Goal: Information Seeking & Learning: Get advice/opinions

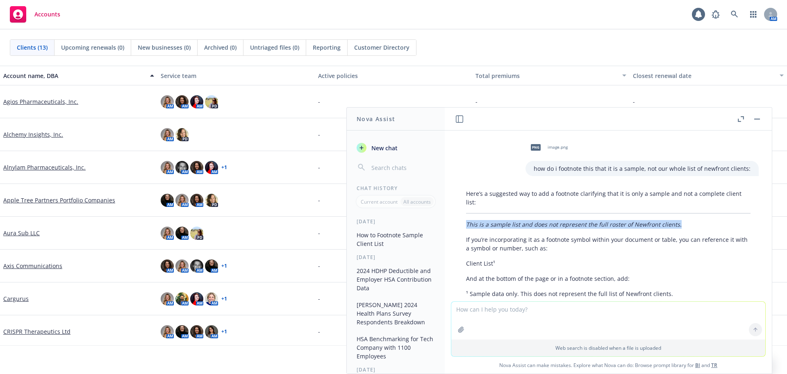
scroll to position [50, 0]
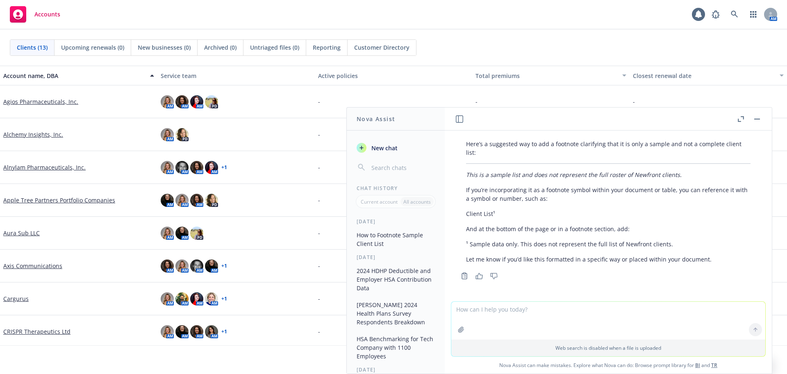
click at [547, 316] on textarea at bounding box center [608, 320] width 314 height 38
type textarea "please draft a two-page open enrollment piece, using an employee centric voice …"
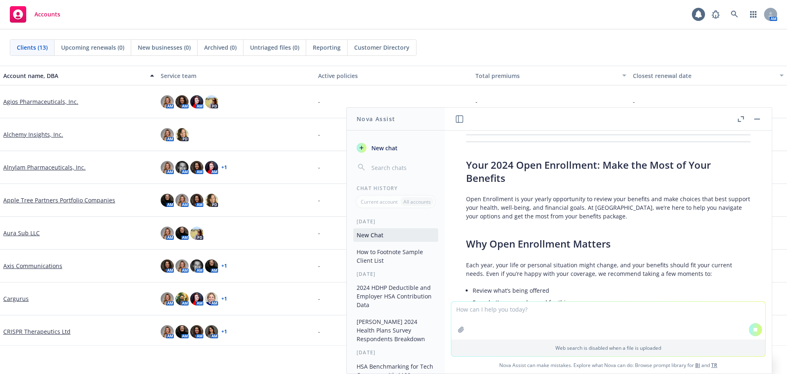
scroll to position [260, 0]
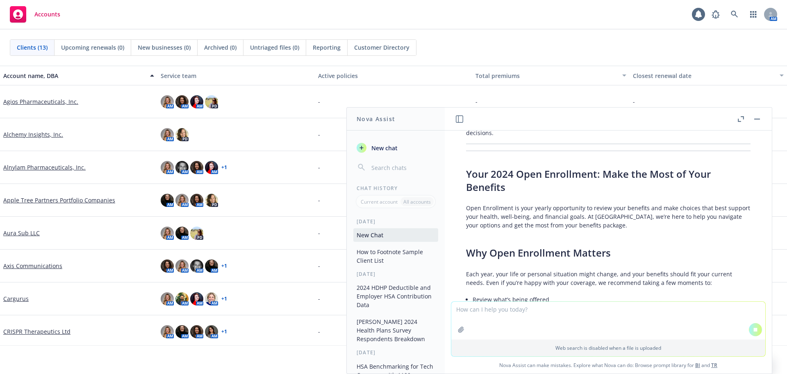
drag, startPoint x: 538, startPoint y: 216, endPoint x: 649, endPoint y: 229, distance: 111.9
click at [538, 216] on p "Open Enrollment is your yearly opportunity to review your benefits and make cho…" at bounding box center [608, 216] width 285 height 26
drag, startPoint x: 637, startPoint y: 228, endPoint x: 581, endPoint y: 220, distance: 56.8
click at [632, 228] on p "Open Enrollment is your yearly opportunity to review your benefits and make cho…" at bounding box center [608, 216] width 285 height 26
click at [629, 227] on p "Open Enrollment is your yearly opportunity to review your benefits and make cho…" at bounding box center [608, 216] width 285 height 26
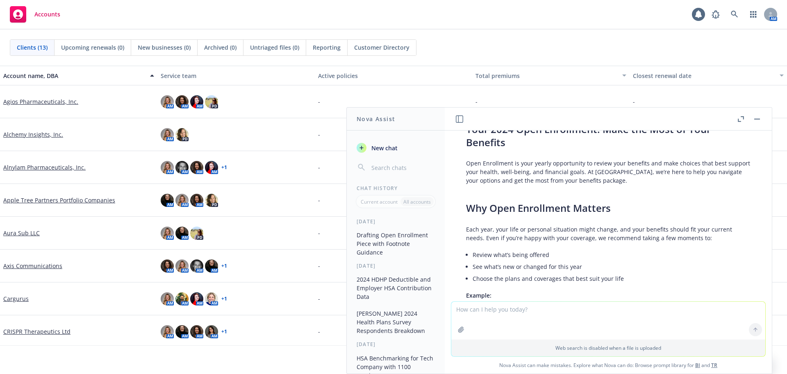
scroll to position [310, 0]
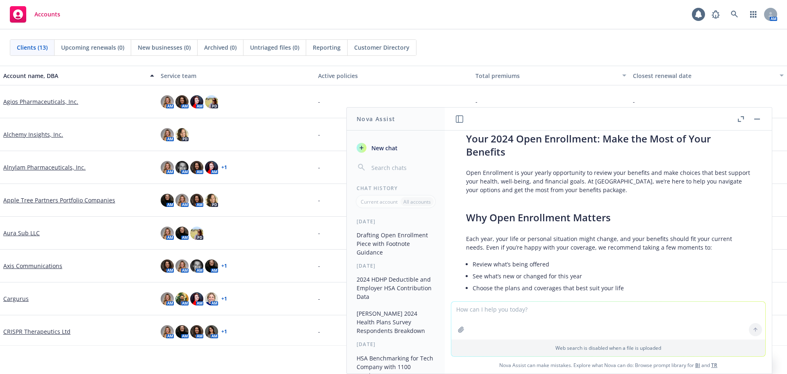
drag, startPoint x: 495, startPoint y: 184, endPoint x: 473, endPoint y: 178, distance: 22.7
click at [495, 184] on p "Open Enrollment is your yearly opportunity to review your benefits and make cho…" at bounding box center [608, 181] width 285 height 26
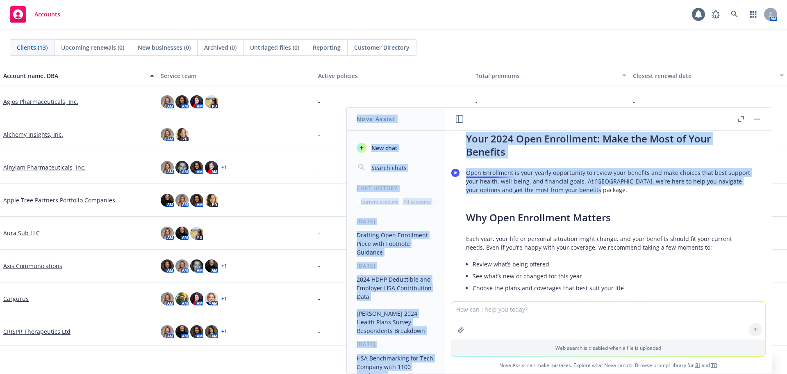
drag, startPoint x: 622, startPoint y: 191, endPoint x: 452, endPoint y: 172, distance: 171.7
click at [452, 172] on body "Accounts 1 AM Clients (13) Upcoming renewals (0) New businesses (0) Archived (0…" at bounding box center [393, 187] width 787 height 374
click at [480, 178] on p "Open Enrollment is your yearly opportunity to review your benefits and make cho…" at bounding box center [608, 181] width 285 height 26
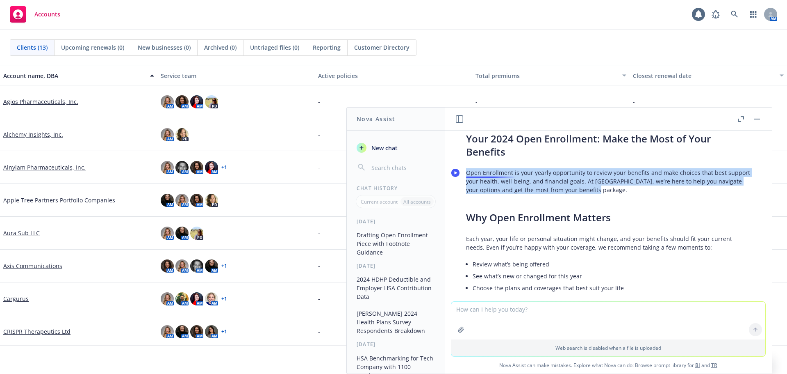
drag, startPoint x: 613, startPoint y: 192, endPoint x: 467, endPoint y: 173, distance: 146.7
click at [467, 173] on p "Open Enrollment is your yearly opportunity to review your benefits and make cho…" at bounding box center [608, 181] width 285 height 26
copy p "Open Enrollment is your yearly opportunity to review your benefits and make cho…"
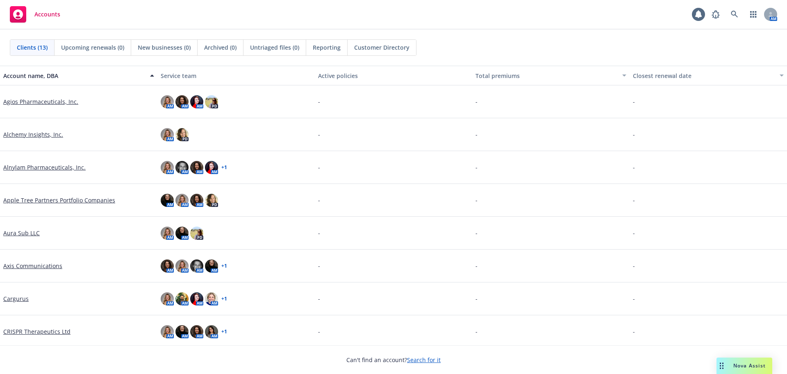
click at [747, 364] on span "Nova Assist" at bounding box center [750, 365] width 32 height 7
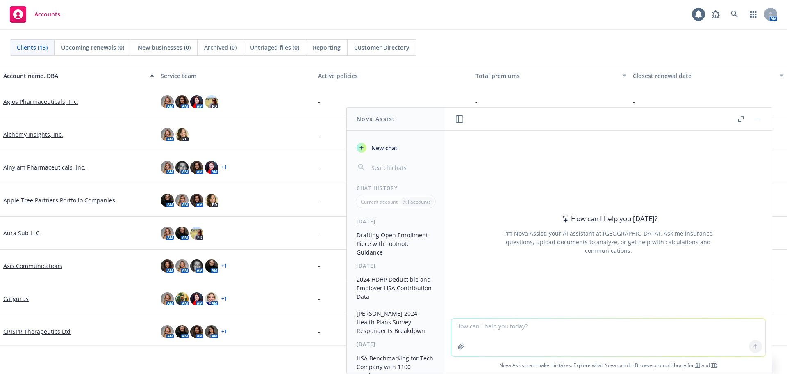
click at [564, 332] on textarea at bounding box center [608, 337] width 314 height 38
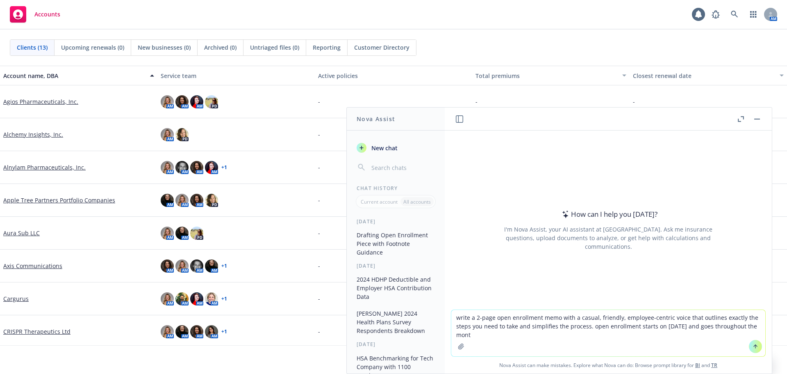
type textarea "write a 2-page open enrollment memo with a casual, friendly, employee-centric v…"
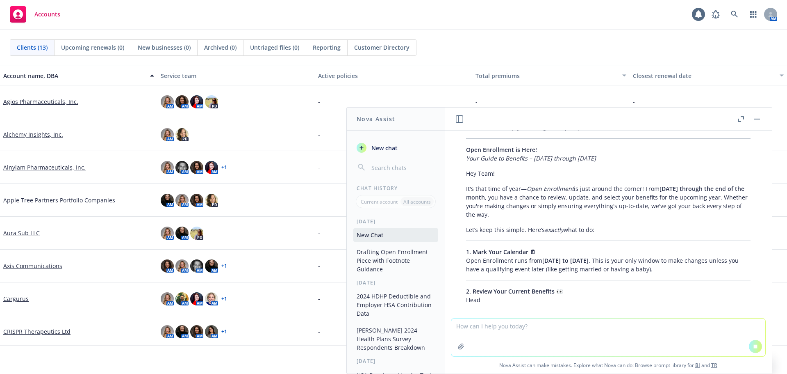
scroll to position [77, 0]
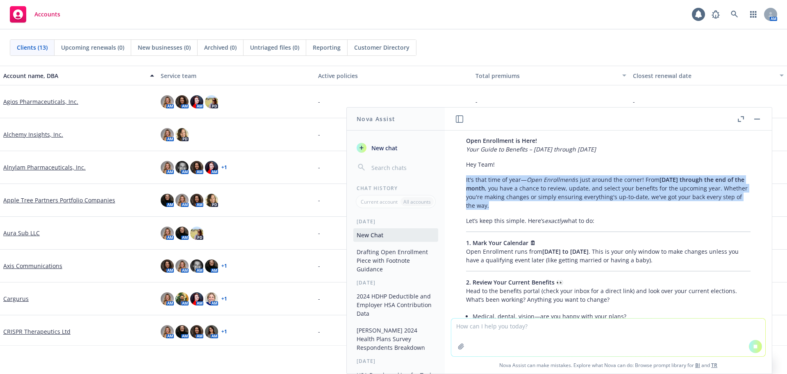
drag, startPoint x: 530, startPoint y: 206, endPoint x: 462, endPoint y: 180, distance: 73.1
click at [462, 180] on div "Certainly! Here’s a 2-page employee memo for Open Enrollment, with a casual, fr…" at bounding box center [608, 325] width 301 height 447
copy p "It's that time of year— Open Enrollment is just around the corner! From Novembe…"
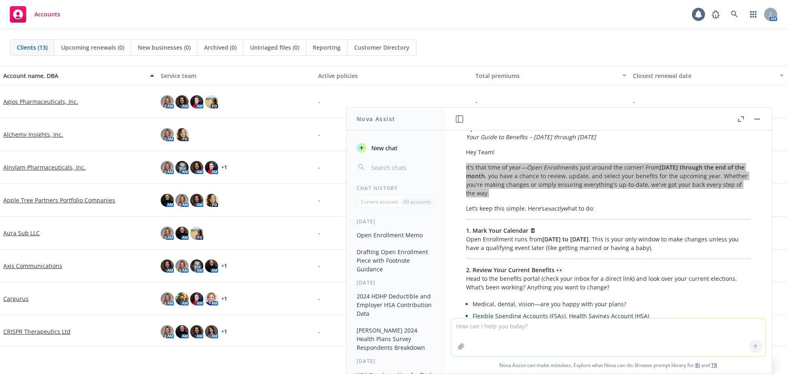
scroll to position [75, 0]
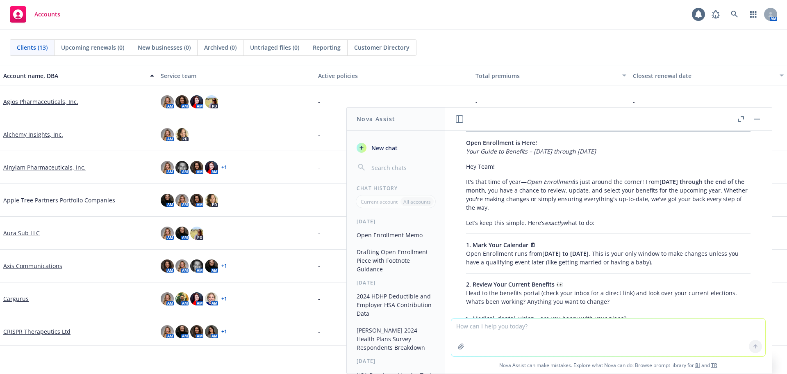
click at [622, 221] on p "Let’s keep this simple. Here’s exactly what to do:" at bounding box center [608, 222] width 285 height 9
click at [610, 223] on p "Let’s keep this simple. Here’s exactly what to do:" at bounding box center [608, 222] width 285 height 9
drag, startPoint x: 466, startPoint y: 223, endPoint x: 525, endPoint y: 228, distance: 58.8
copy p "Let’s keep this simple."
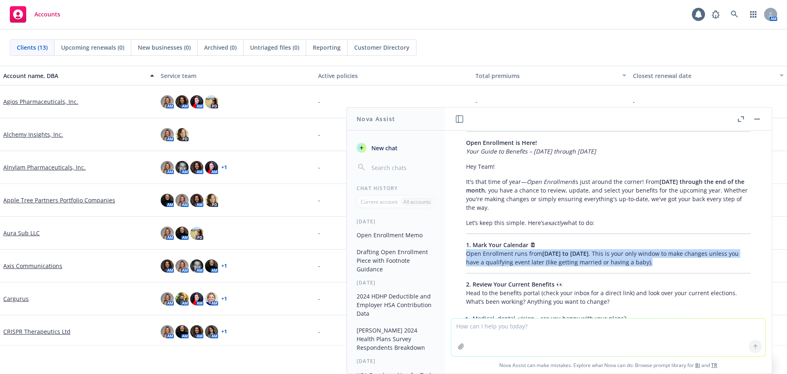
drag, startPoint x: 467, startPoint y: 254, endPoint x: 710, endPoint y: 269, distance: 244.0
copy p "Open Enrollment runs from November 3rd to November 30th . This is your only win…"
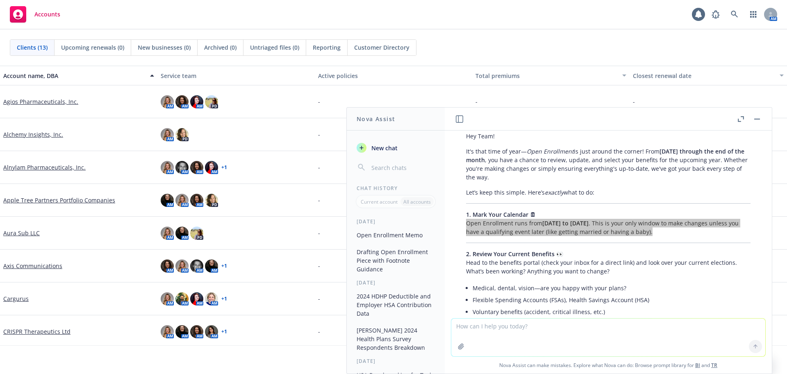
scroll to position [157, 0]
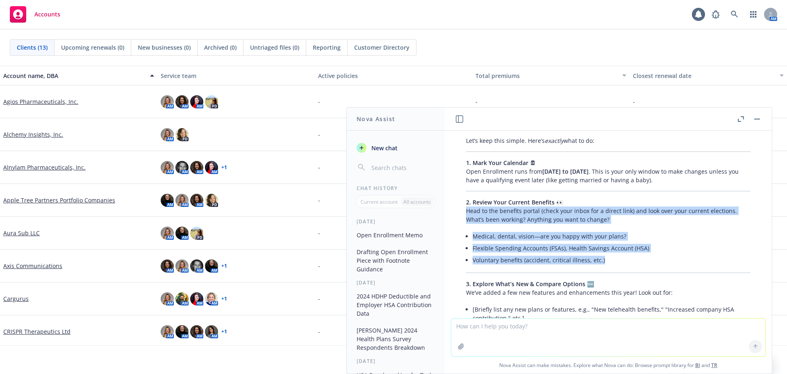
drag, startPoint x: 606, startPoint y: 260, endPoint x: 460, endPoint y: 211, distance: 154.0
click at [460, 211] on div "Certainly! Here’s a 2-page employee memo for Open Enrollment, with a casual, fr…" at bounding box center [608, 353] width 301 height 663
copy div "Head to the benefits portal (check your inbox for a direct link) and look over …"
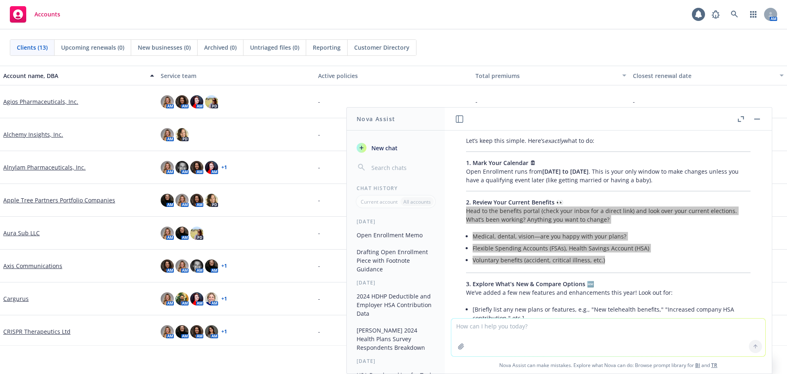
scroll to position [239, 0]
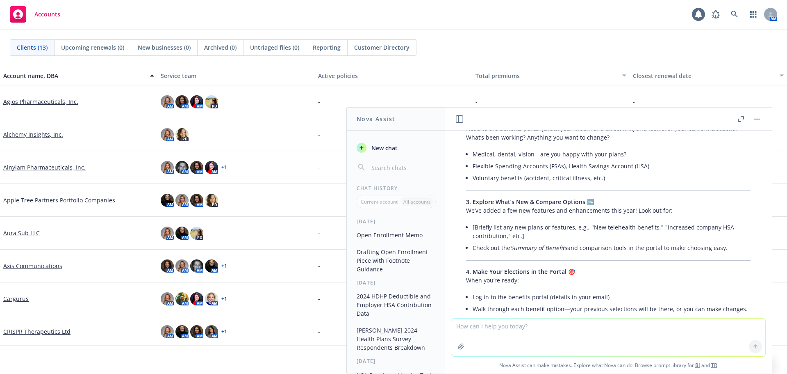
click at [518, 338] on textarea at bounding box center [608, 337] width 314 height 38
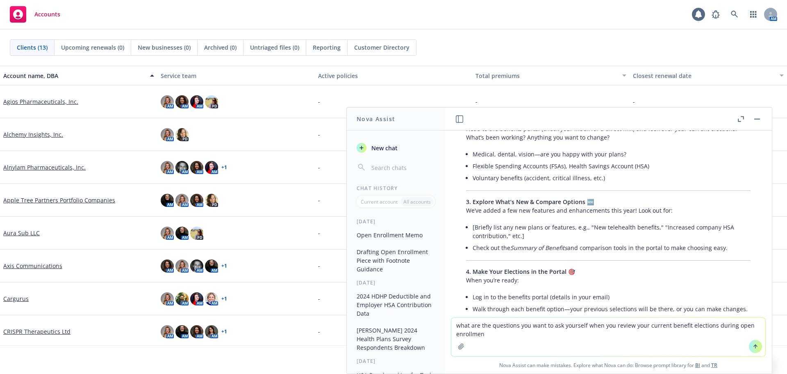
type textarea "what are the questions you want to ask yourself when you review your current be…"
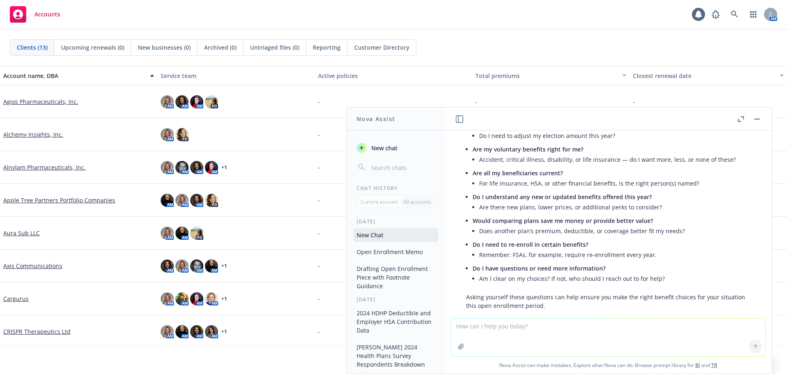
scroll to position [989, 0]
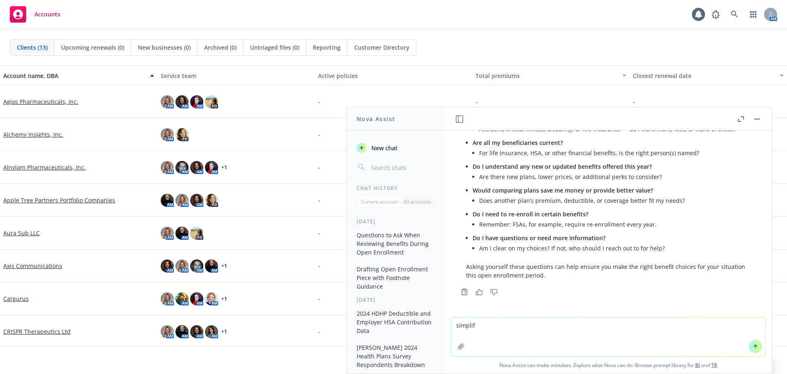
type textarea "simplify"
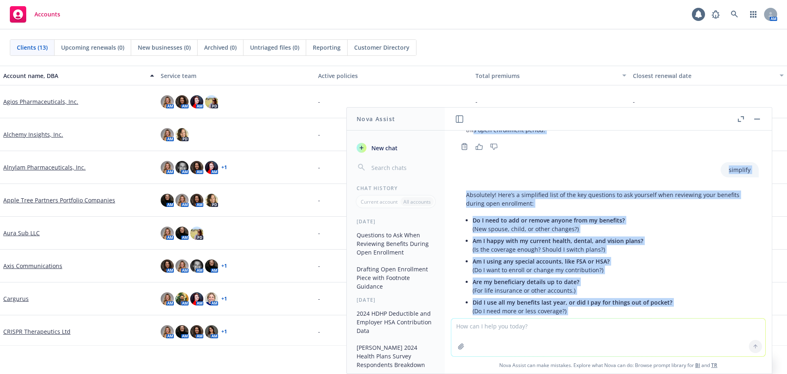
scroll to position [1114, 0]
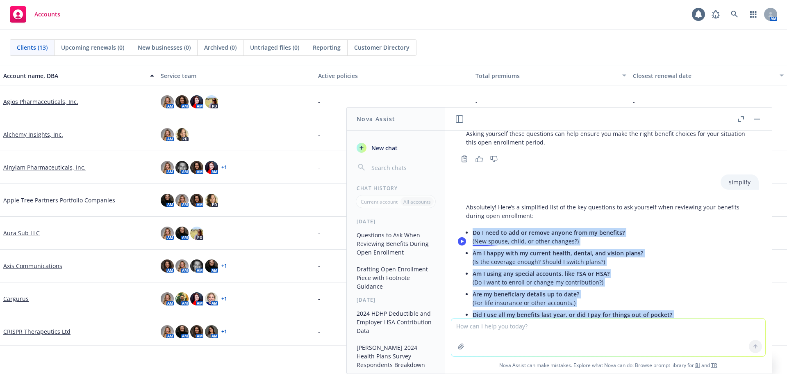
drag, startPoint x: 597, startPoint y: 258, endPoint x: 474, endPoint y: 241, distance: 123.7
click at [474, 241] on ul "Do I need to add or remove anyone from my benefits? (New spouse, child, or othe…" at bounding box center [612, 293] width 278 height 135
copy ul "Do I need to add or remove anyone from my benefits? (New spouse, child, or othe…"
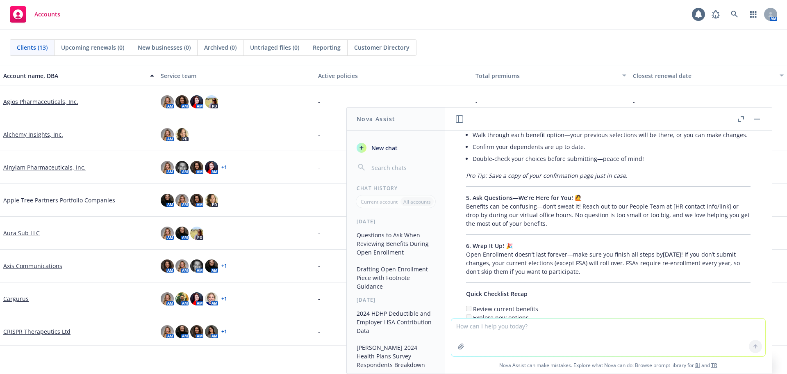
scroll to position [417, 0]
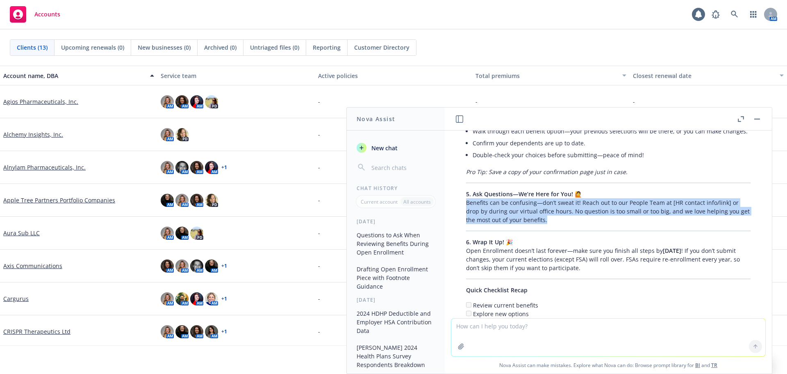
drag, startPoint x: 562, startPoint y: 229, endPoint x: 455, endPoint y: 211, distance: 108.5
click at [455, 211] on div "Certainly! Here’s a 2-page employee memo for Open Enrollment, with a casual, fr…" at bounding box center [608, 101] width 314 height 677
copy p "Benefits can be confusing—don’t sweat it! Reach out to our People Team at [HR c…"
drag, startPoint x: 489, startPoint y: 225, endPoint x: 497, endPoint y: 225, distance: 7.4
click at [489, 224] on p "5. Ask Questions—We’re Here for You! 🙋 Benefits can be confusing—don’t sweat it…" at bounding box center [608, 206] width 285 height 34
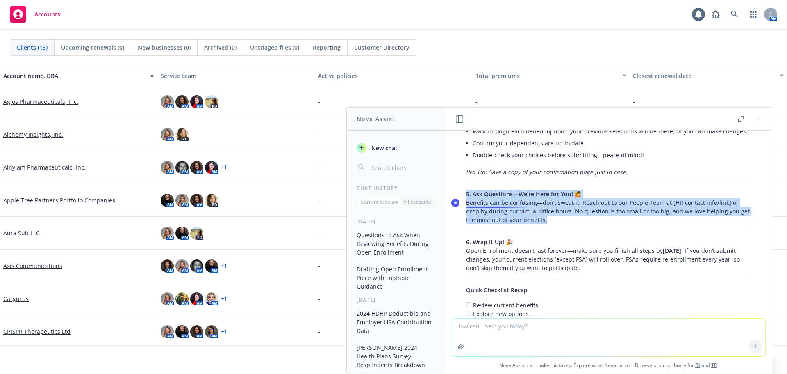
drag, startPoint x: 558, startPoint y: 229, endPoint x: 466, endPoint y: 201, distance: 96.1
click at [466, 201] on p "5. Ask Questions—We’re Here for You! 🙋 Benefits can be confusing—don’t sweat it…" at bounding box center [608, 206] width 285 height 34
copy p "5. Ask Questions—We’re Here for You! 🙋 Benefits can be confusing—don’t sweat it…"
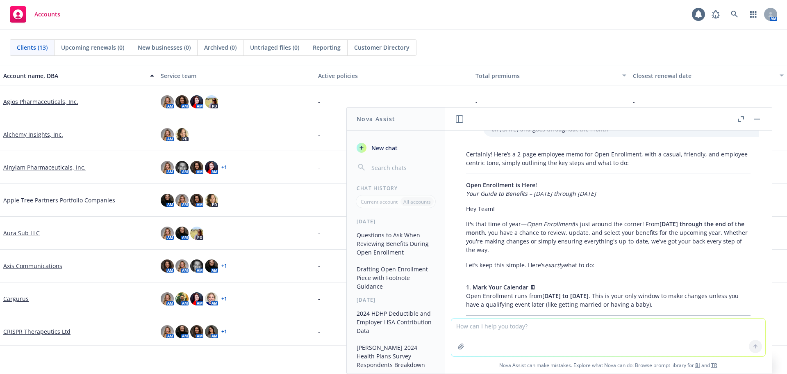
scroll to position [0, 0]
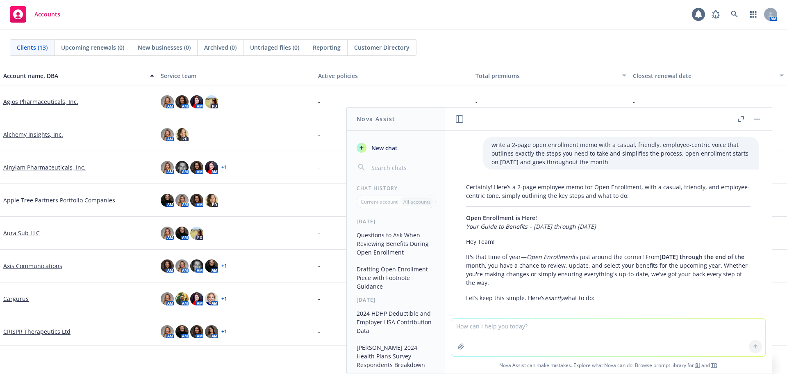
click at [560, 334] on textarea at bounding box center [608, 337] width 314 height 38
type textarea "Is there an AI tool that will design an employee communication piece based on b…"
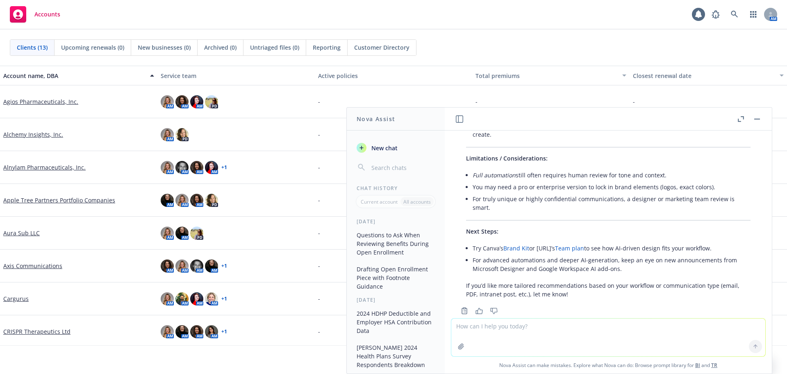
scroll to position [1803, 0]
